Goal: Task Accomplishment & Management: Use online tool/utility

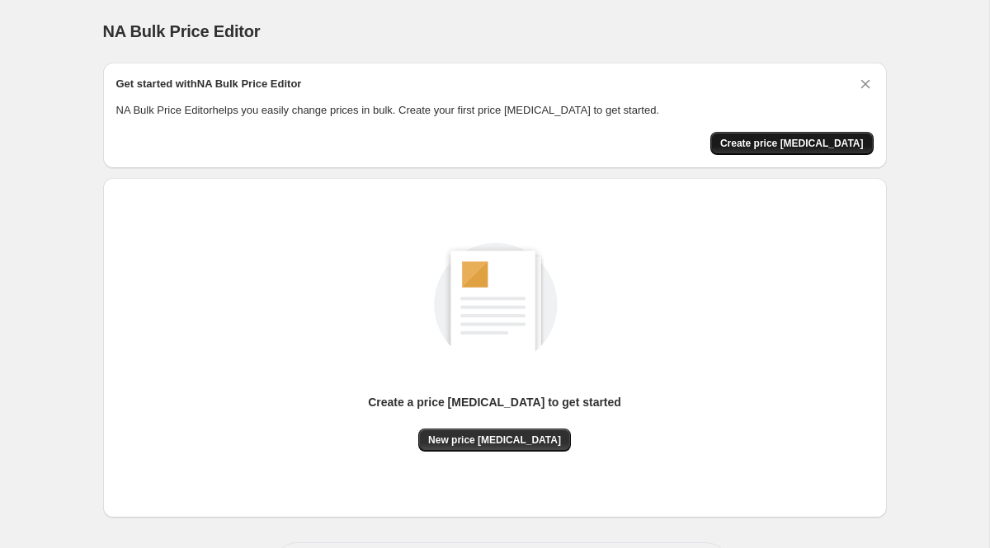
click at [832, 139] on span "Create price [MEDICAL_DATA]" at bounding box center [791, 143] width 143 height 13
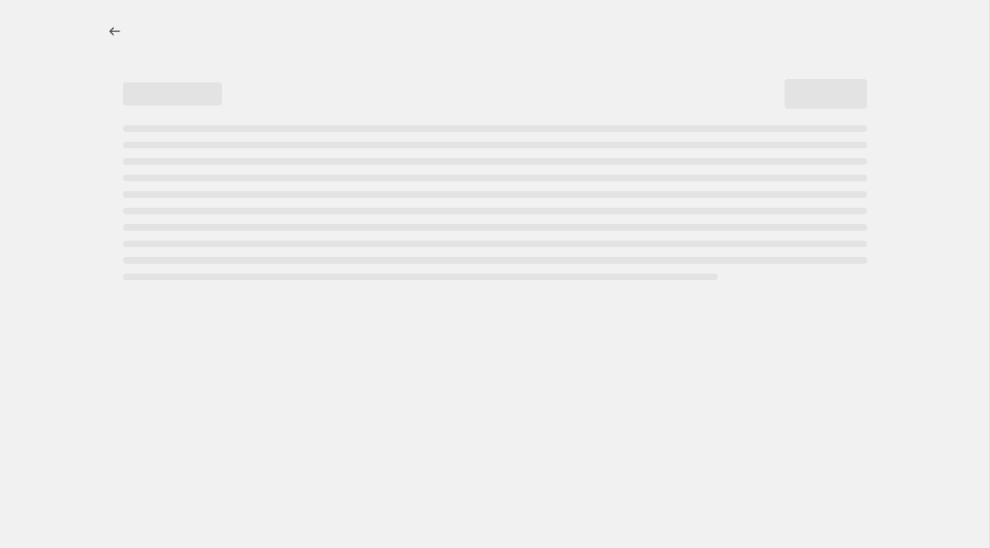
select select "percentage"
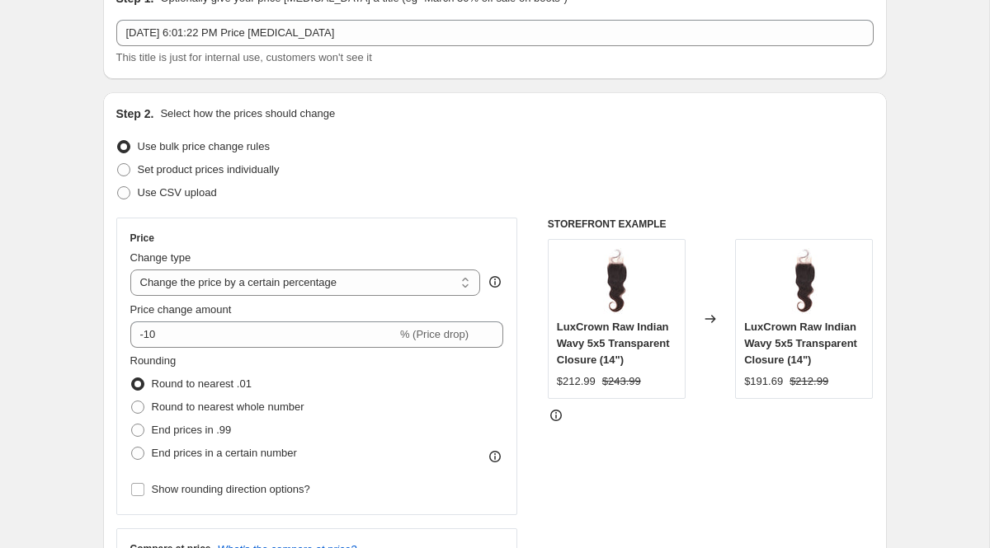
scroll to position [91, 0]
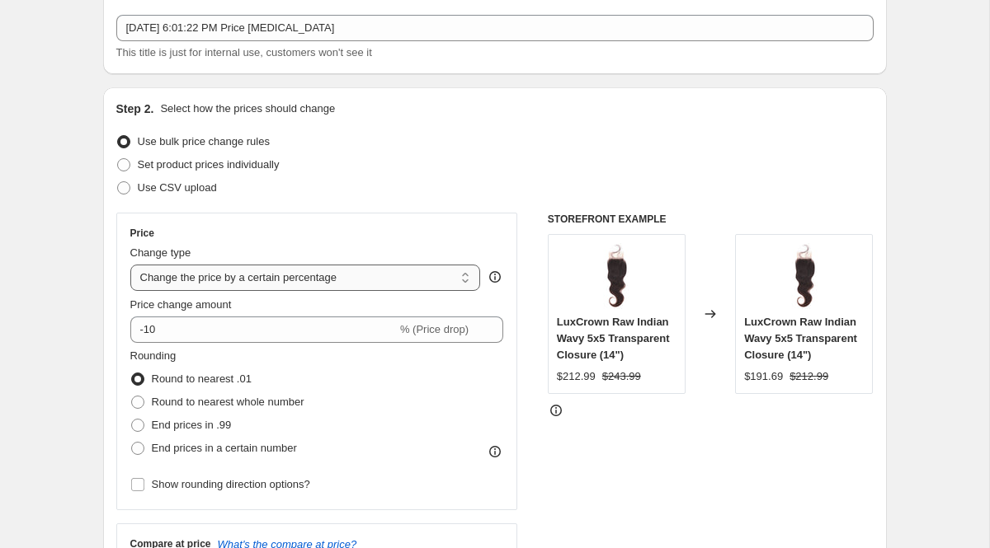
click at [406, 275] on select "Change the price to a certain amount Change the price by a certain amount Chang…" at bounding box center [305, 278] width 350 height 26
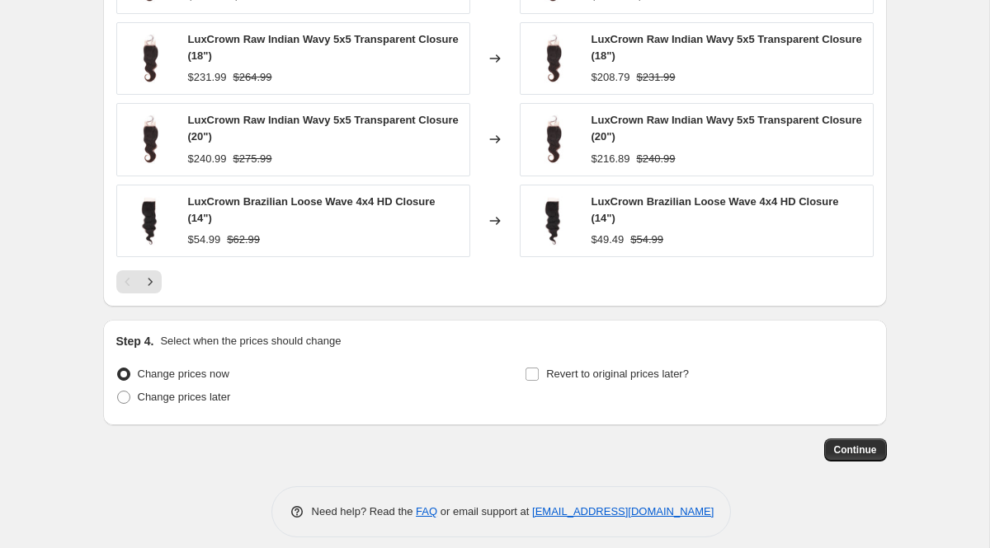
scroll to position [1126, 0]
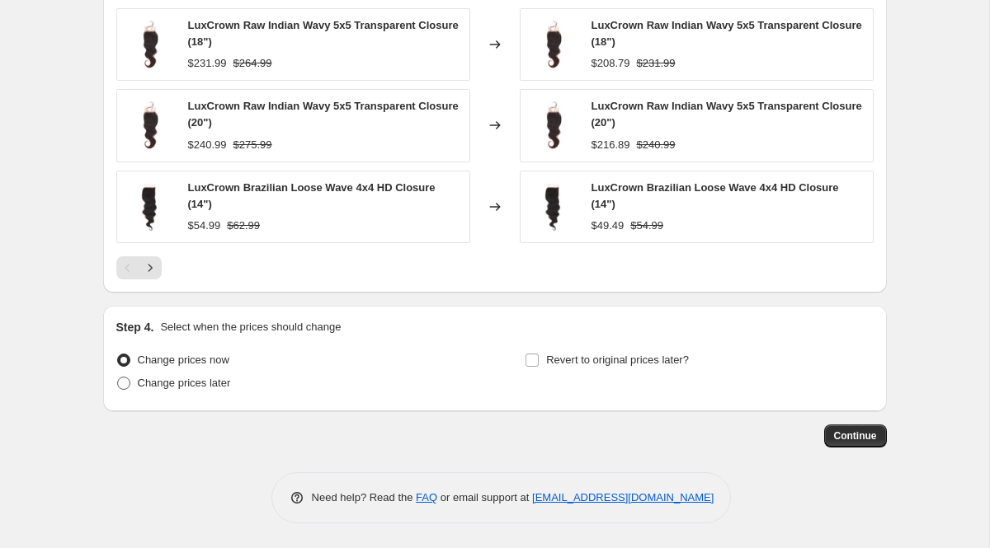
click at [200, 387] on span "Change prices later" at bounding box center [184, 383] width 93 height 12
click at [118, 378] on input "Change prices later" at bounding box center [117, 377] width 1 height 1
radio input "true"
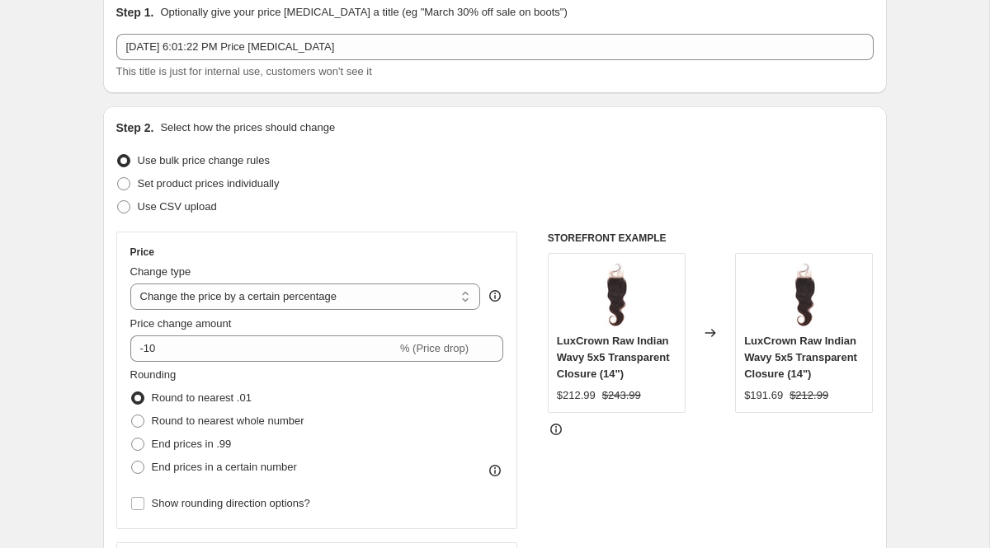
scroll to position [0, 0]
